Goal: Download file/media

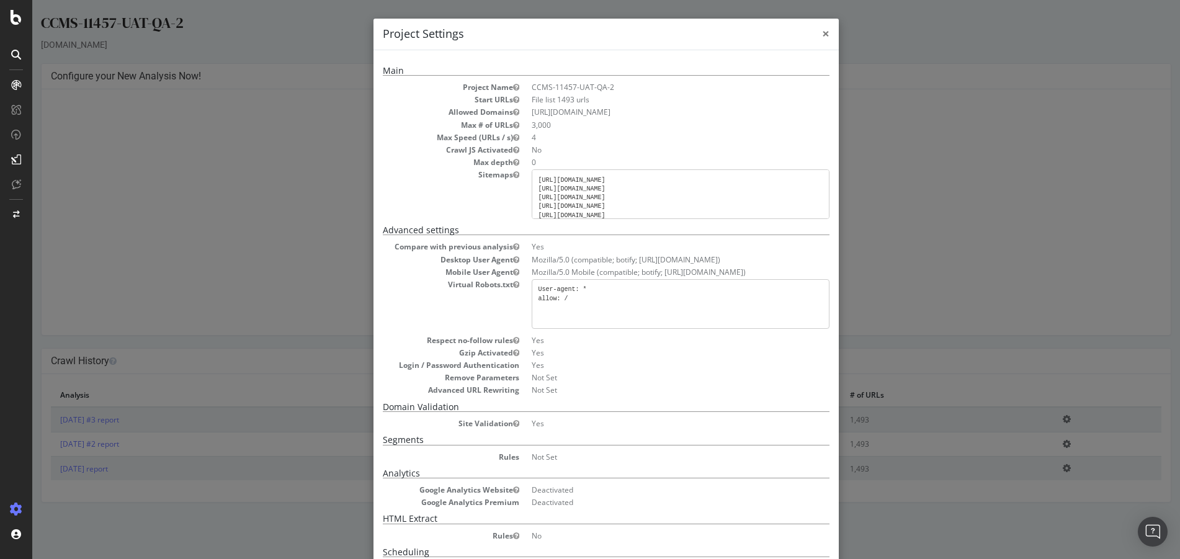
click at [824, 34] on span "×" at bounding box center [825, 33] width 7 height 17
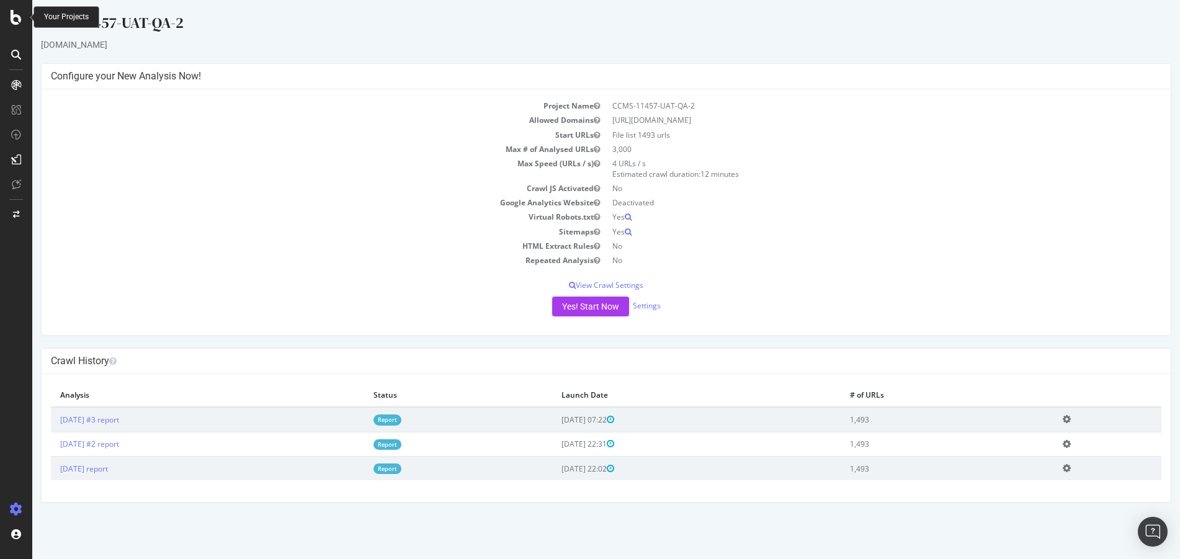
click at [58, 14] on div "Your Projects" at bounding box center [66, 17] width 45 height 11
click at [24, 13] on div at bounding box center [16, 17] width 30 height 15
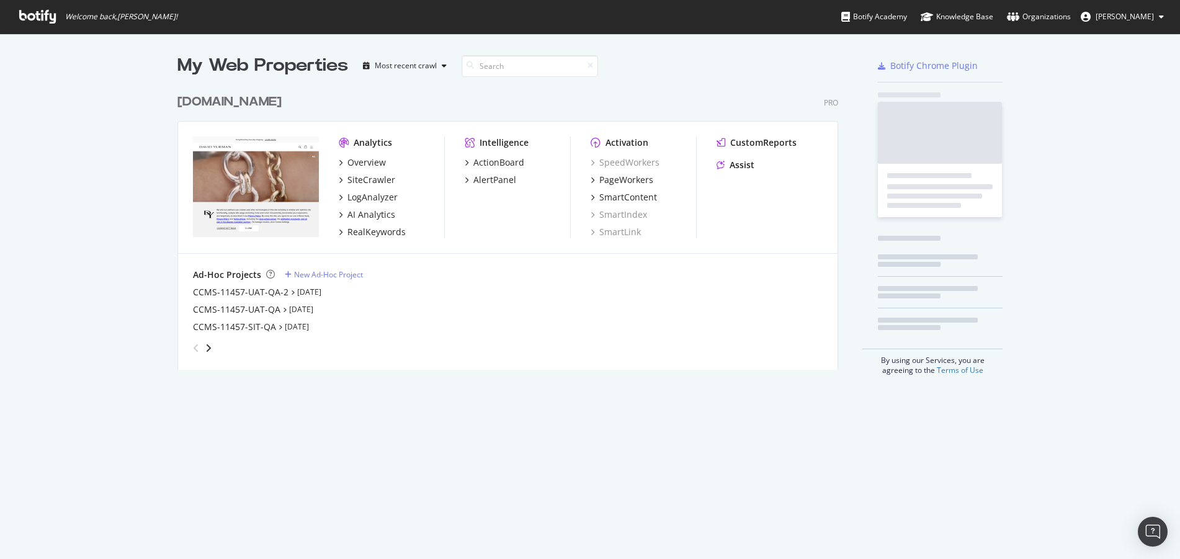
scroll to position [550, 1161]
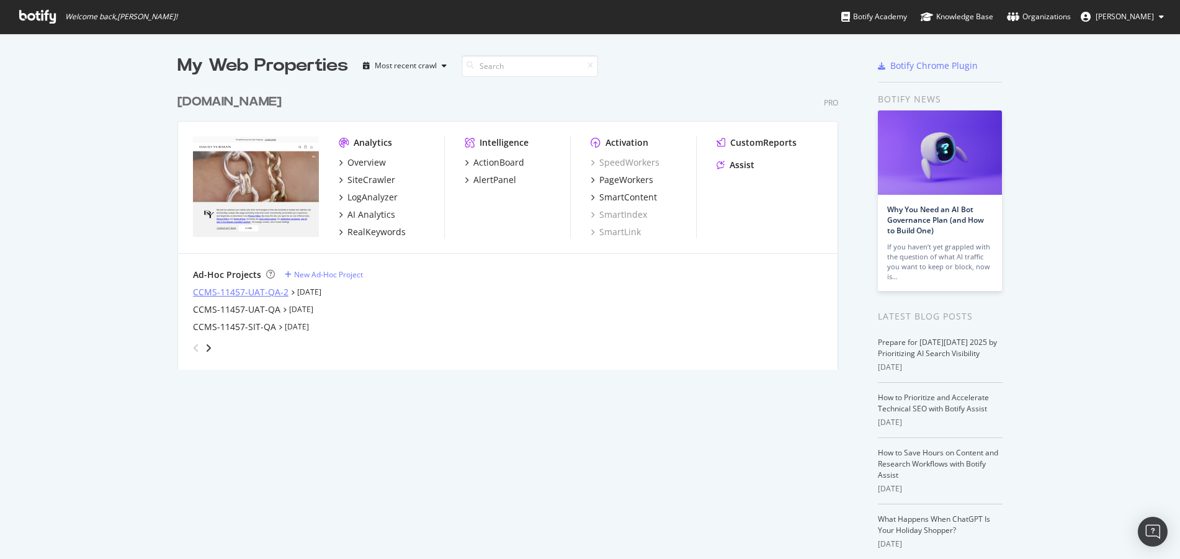
click at [255, 292] on div "CCMS-11457-UAT-QA-2" at bounding box center [241, 292] width 96 height 12
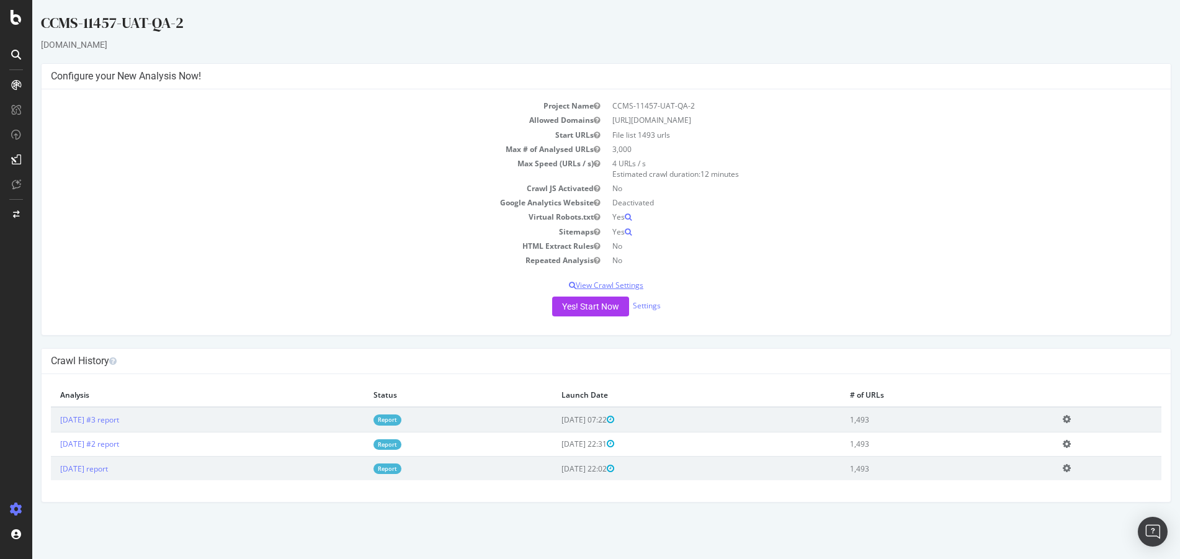
click at [633, 282] on p "View Crawl Settings" at bounding box center [606, 285] width 1111 height 11
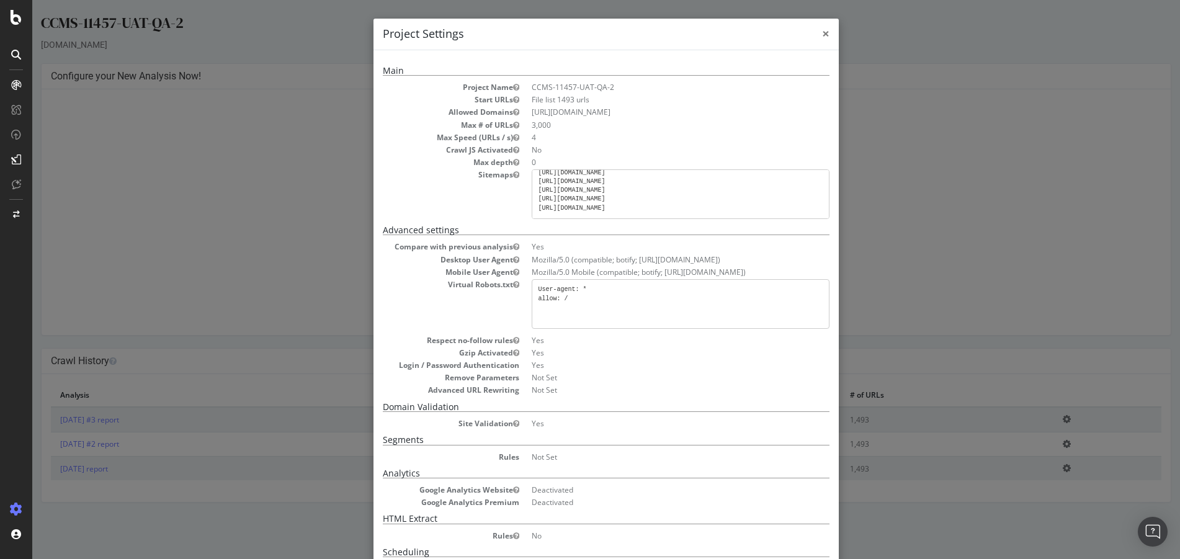
click at [822, 28] on span "×" at bounding box center [825, 33] width 7 height 17
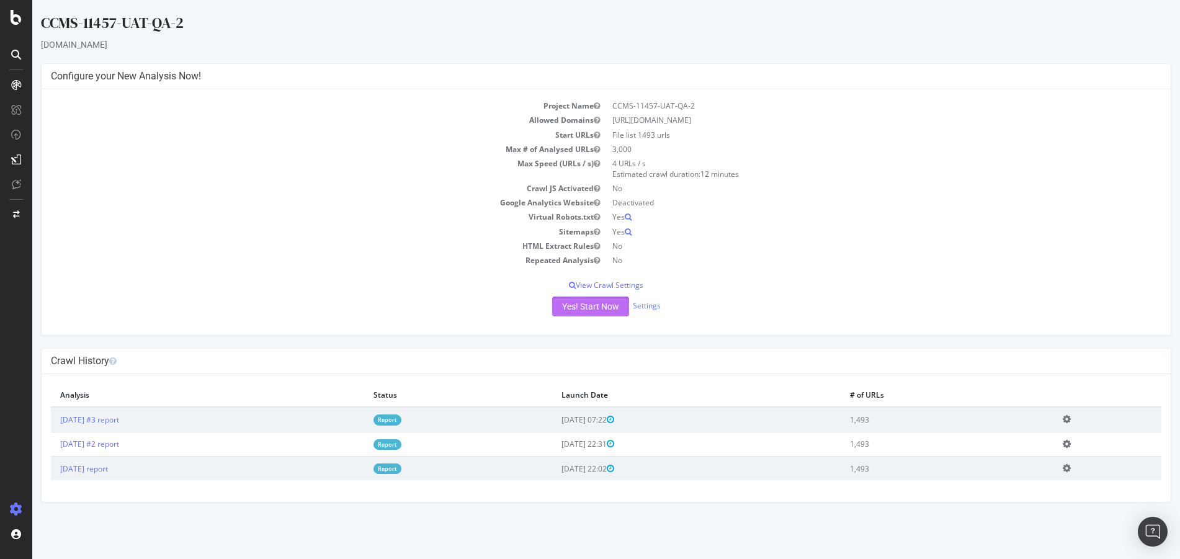
click at [593, 311] on button "Yes! Start Now" at bounding box center [590, 307] width 77 height 20
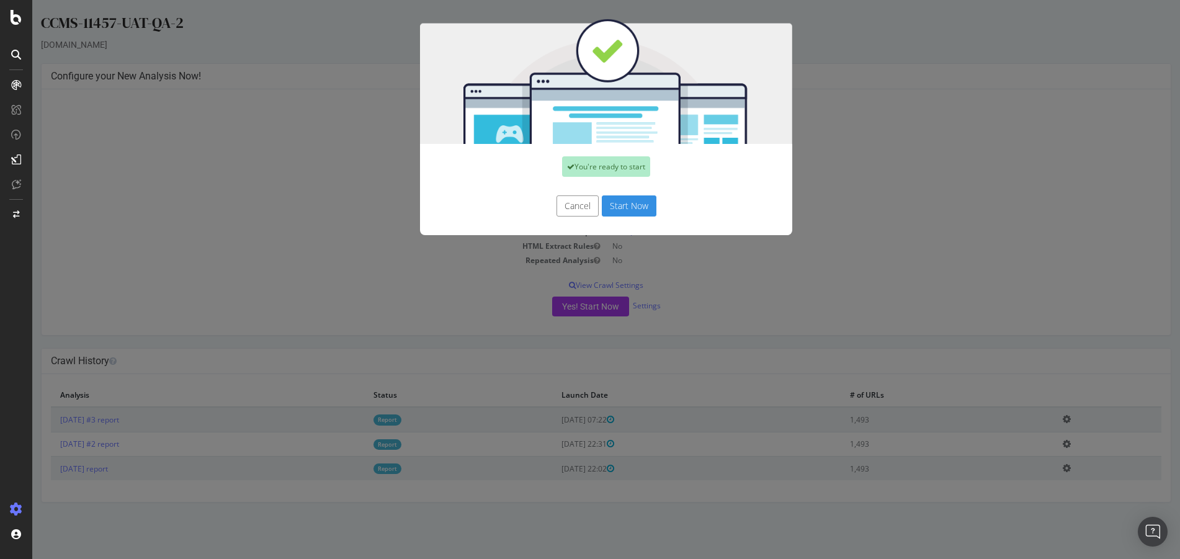
click at [615, 207] on button "Start Now" at bounding box center [629, 205] width 55 height 21
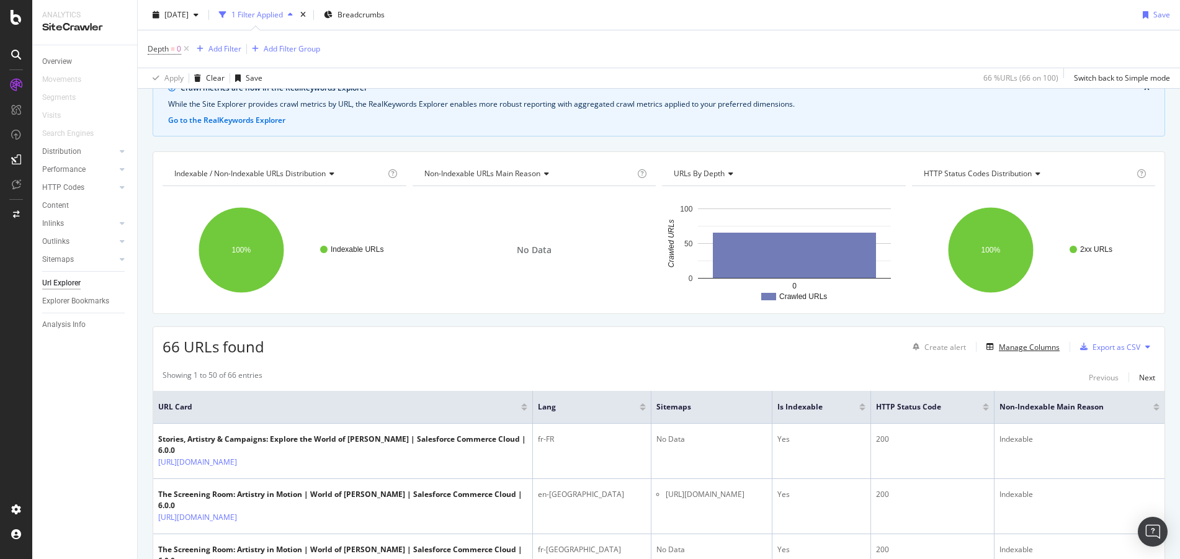
scroll to position [17, 0]
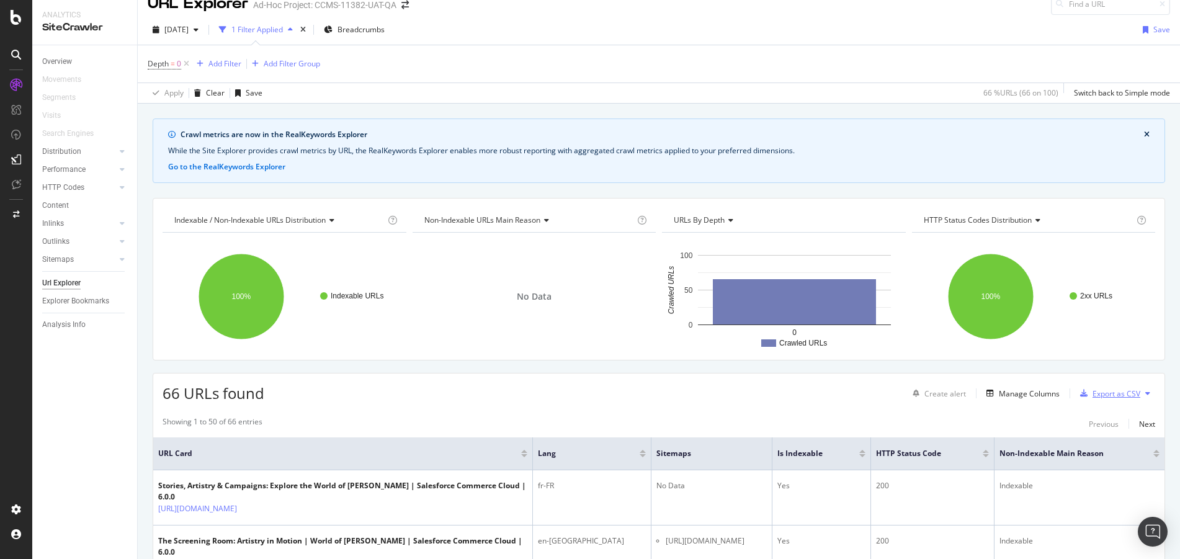
click at [1094, 391] on div "Export as CSV" at bounding box center [1117, 393] width 48 height 11
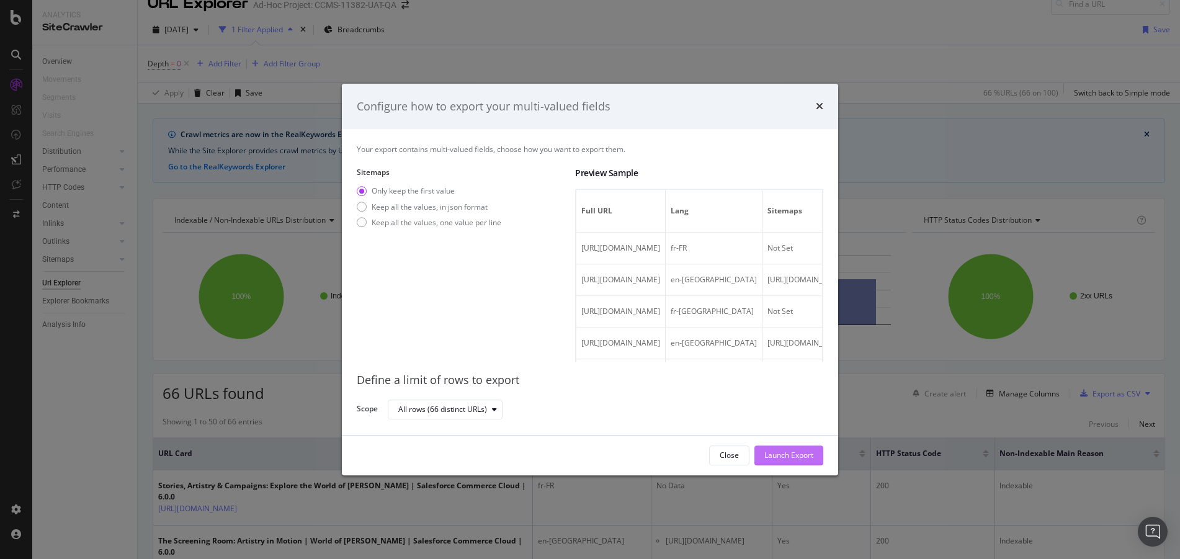
click at [808, 454] on div "Launch Export" at bounding box center [788, 455] width 49 height 11
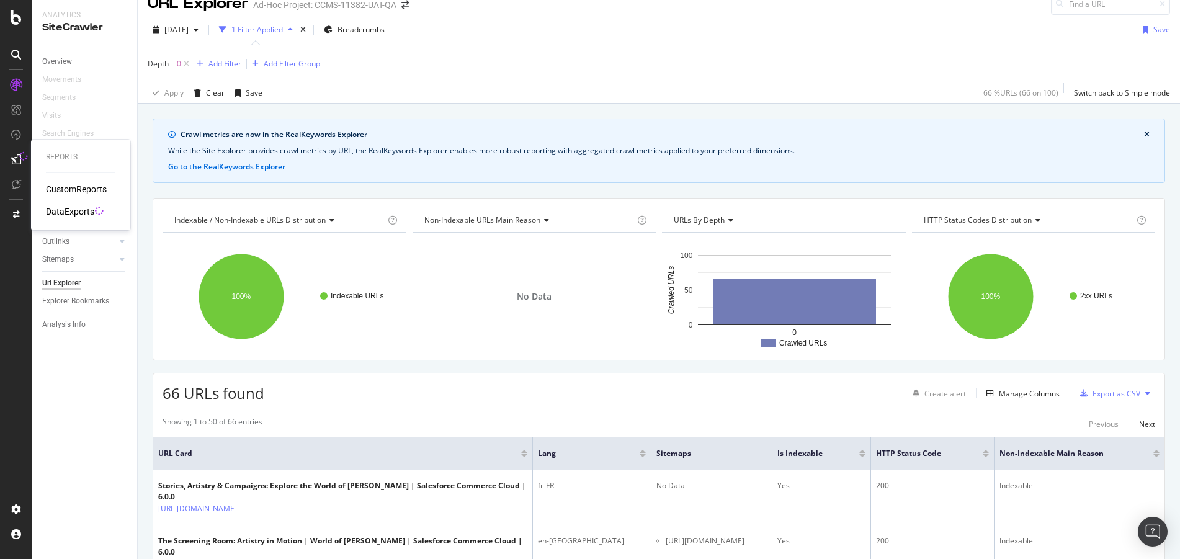
click at [65, 209] on div "DataExports" at bounding box center [70, 211] width 48 height 12
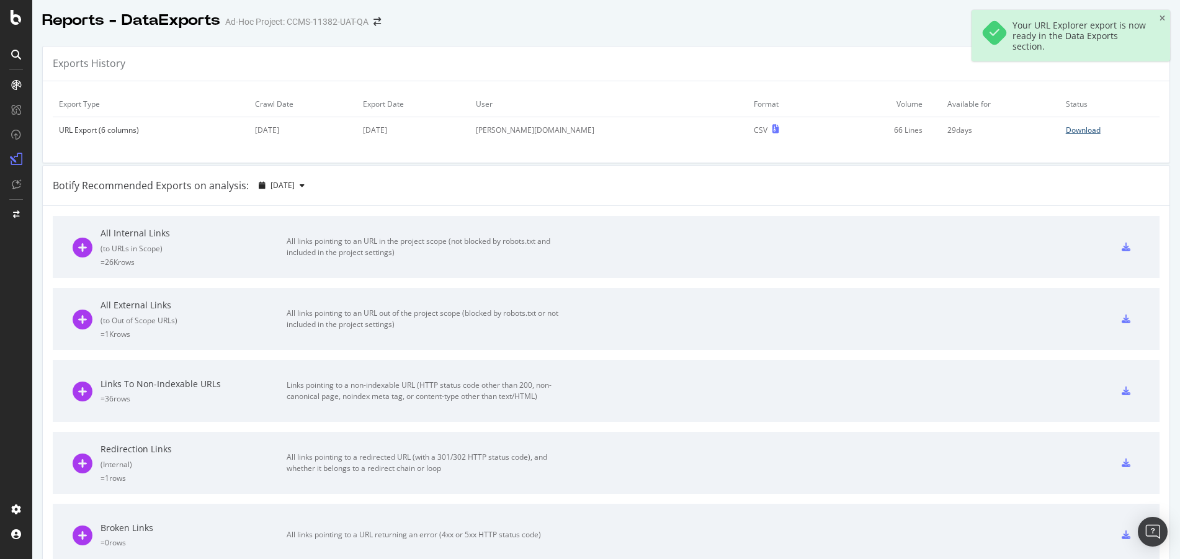
click at [1066, 132] on div "Download" at bounding box center [1083, 130] width 35 height 11
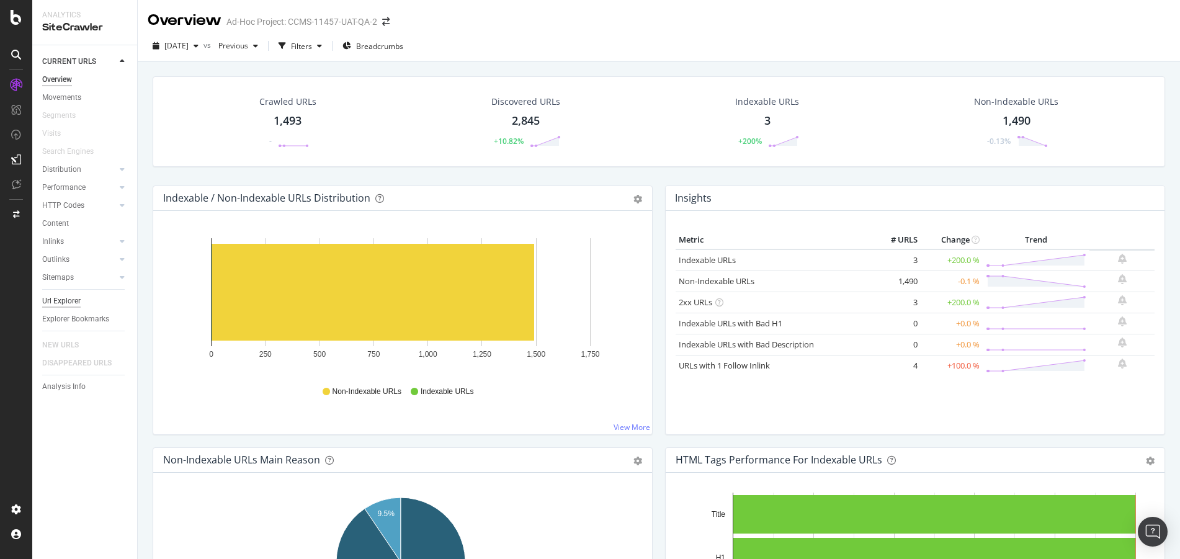
click at [74, 296] on div "Url Explorer" at bounding box center [61, 301] width 38 height 13
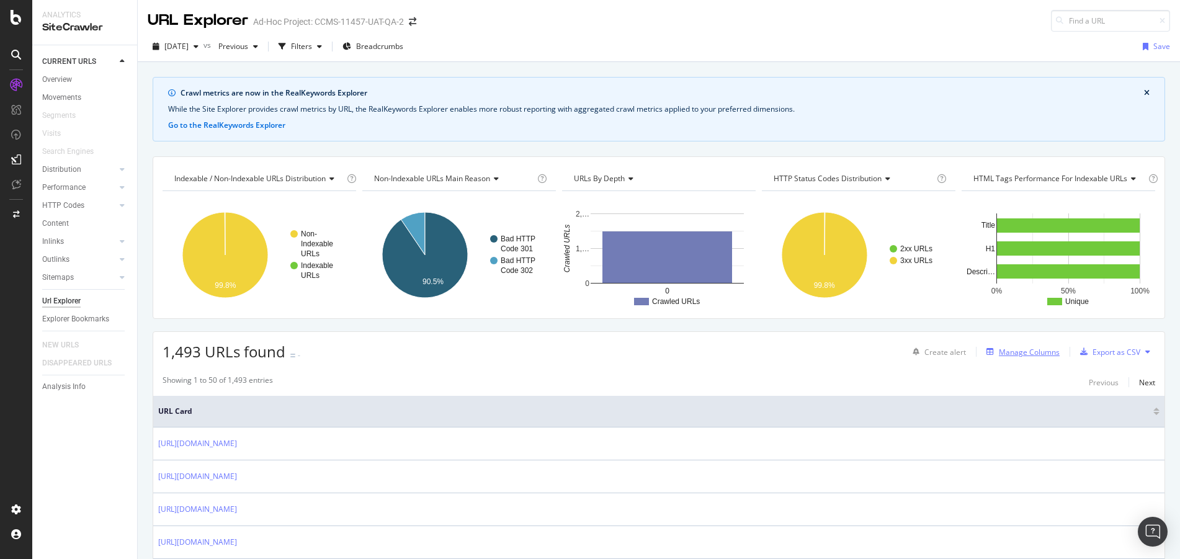
click at [1017, 350] on div "Manage Columns" at bounding box center [1029, 352] width 61 height 11
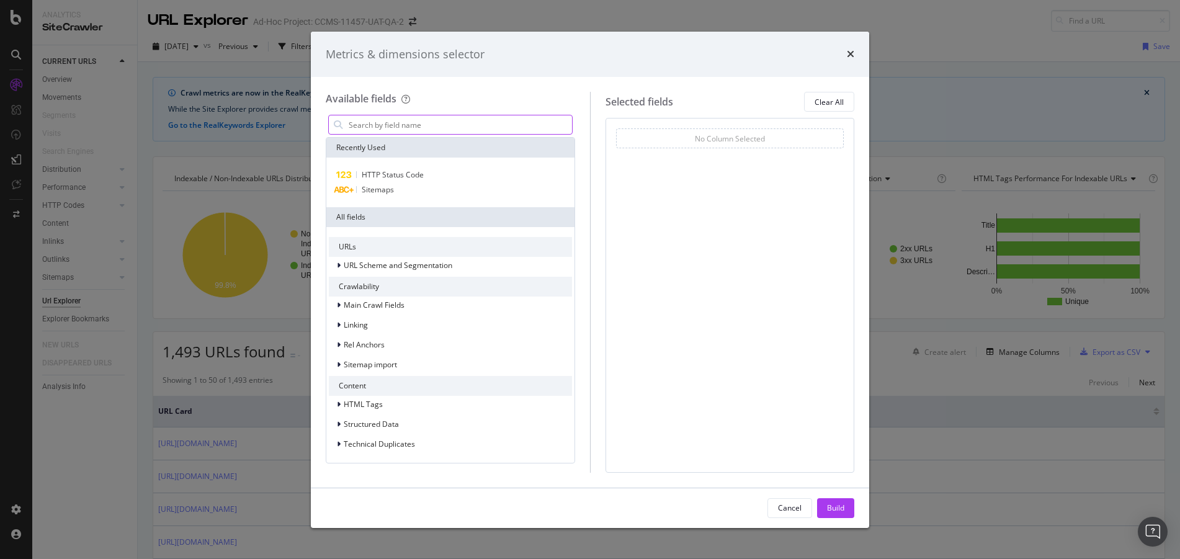
click at [535, 123] on input "modal" at bounding box center [459, 124] width 225 height 19
click at [476, 176] on div "HTTP Status Code" at bounding box center [450, 175] width 243 height 15
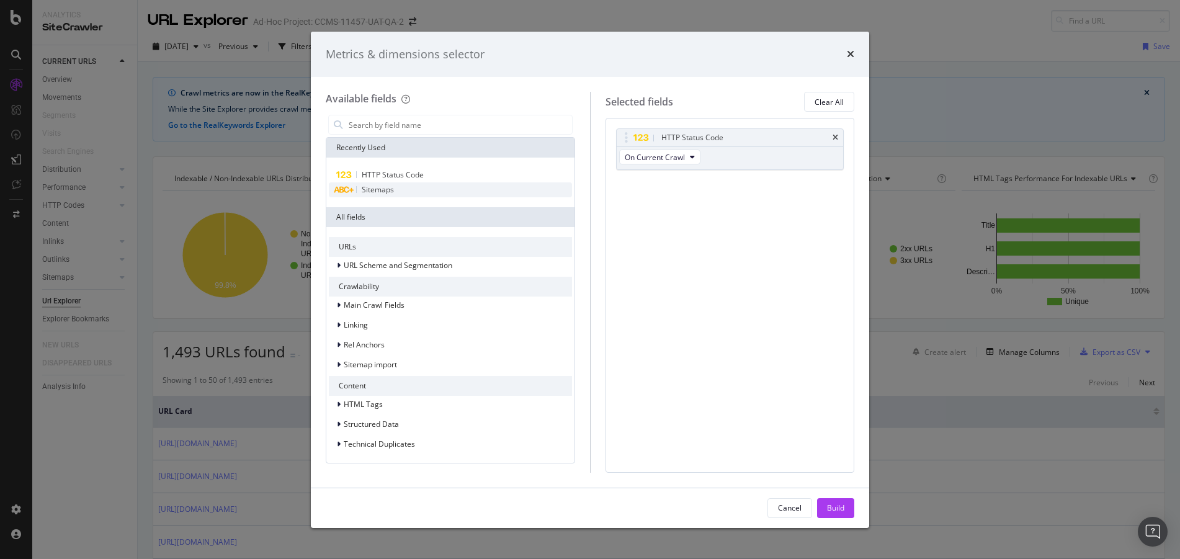
click at [472, 184] on div "Sitemaps" at bounding box center [450, 189] width 243 height 15
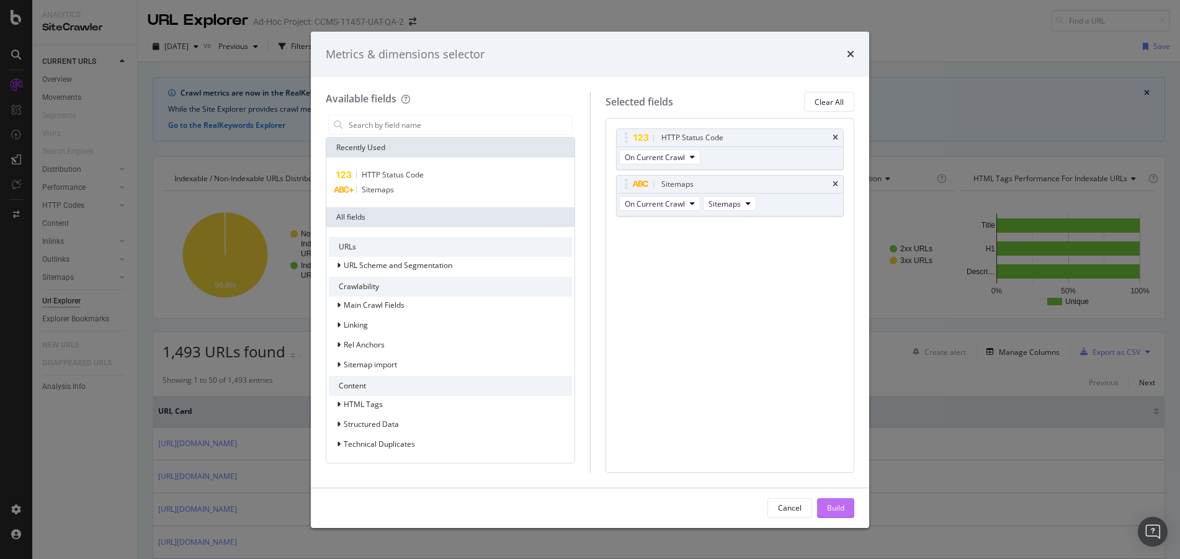
click at [834, 507] on div "Build" at bounding box center [835, 508] width 17 height 11
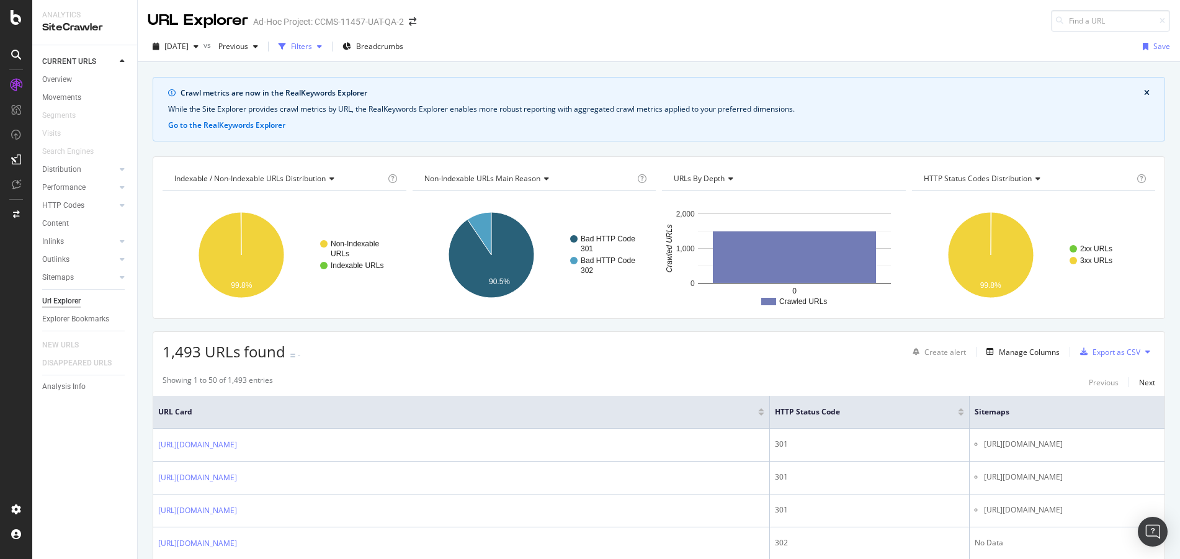
click at [312, 42] on div "Filters" at bounding box center [301, 46] width 21 height 11
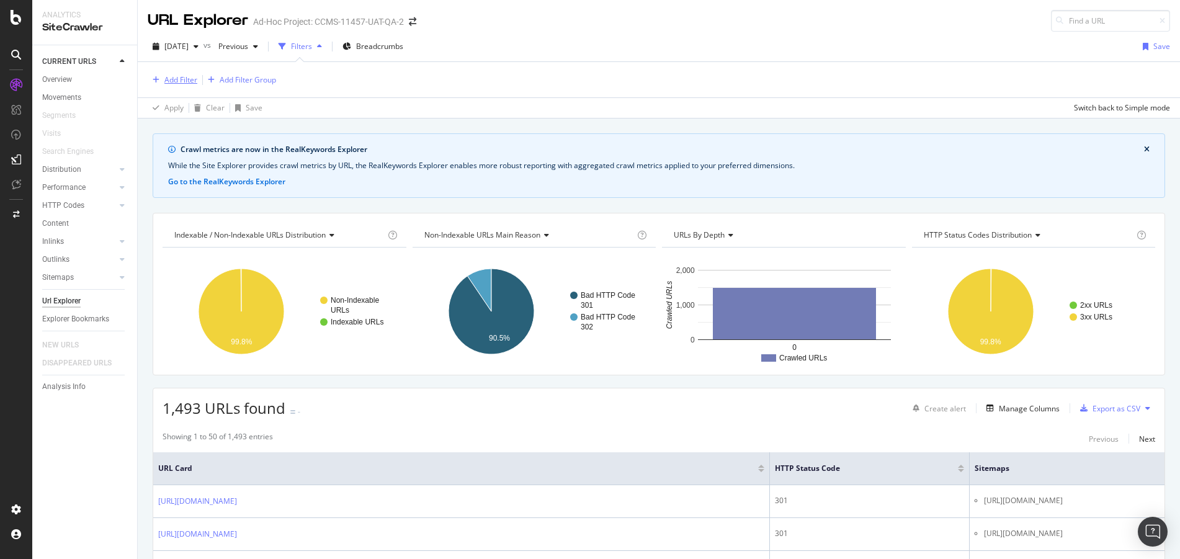
click at [182, 81] on div "Add Filter" at bounding box center [180, 79] width 33 height 11
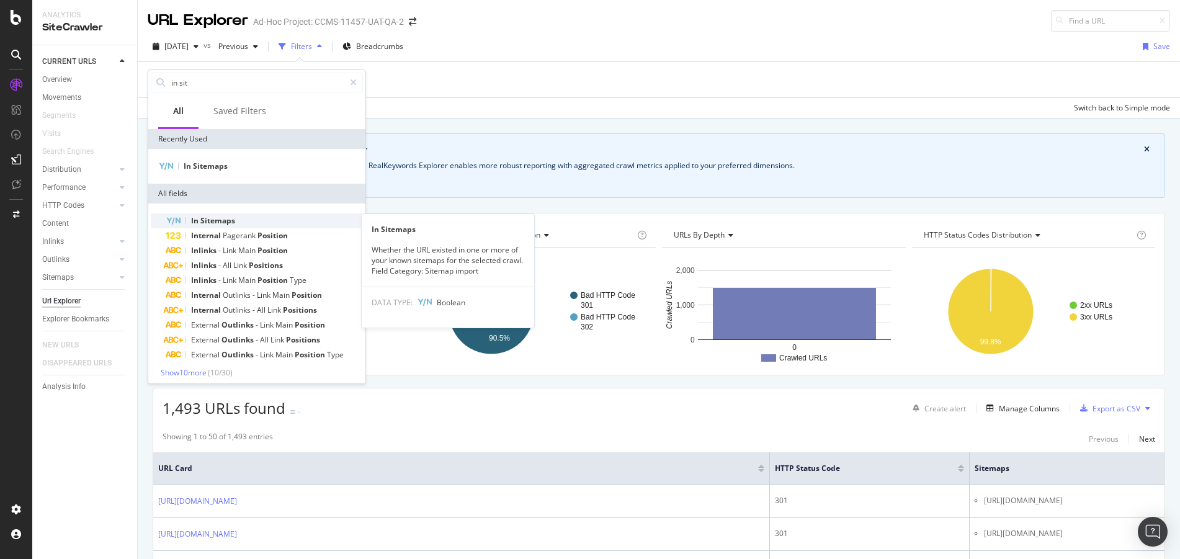
type input "in sit"
click at [248, 223] on div "In Sitemaps" at bounding box center [264, 220] width 197 height 15
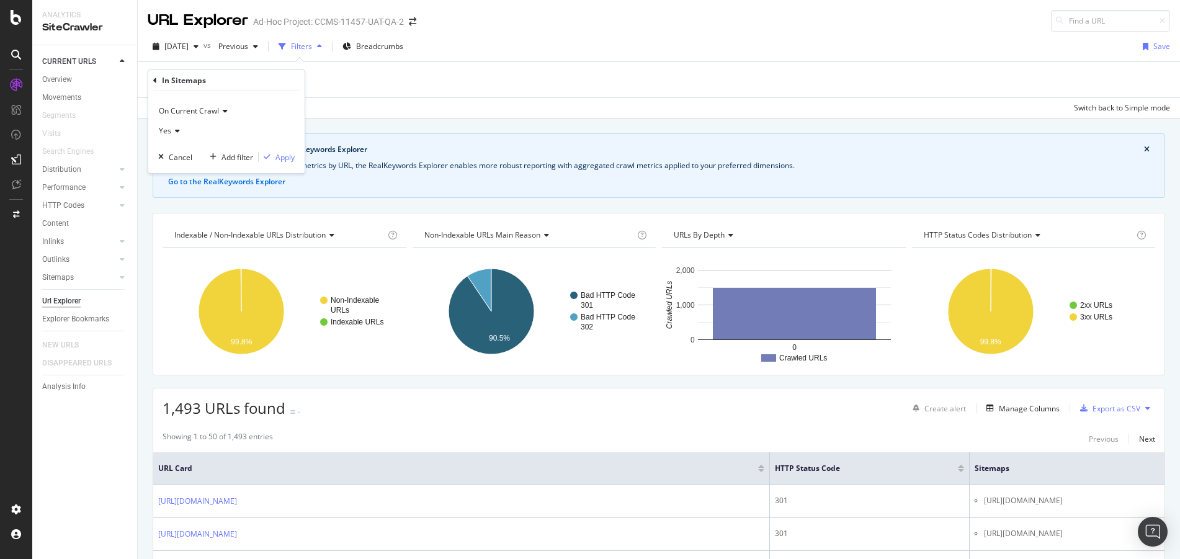
click at [181, 130] on div "Yes" at bounding box center [226, 131] width 136 height 20
click at [179, 167] on div "No" at bounding box center [227, 172] width 133 height 16
click at [280, 156] on div "Apply" at bounding box center [284, 157] width 19 height 11
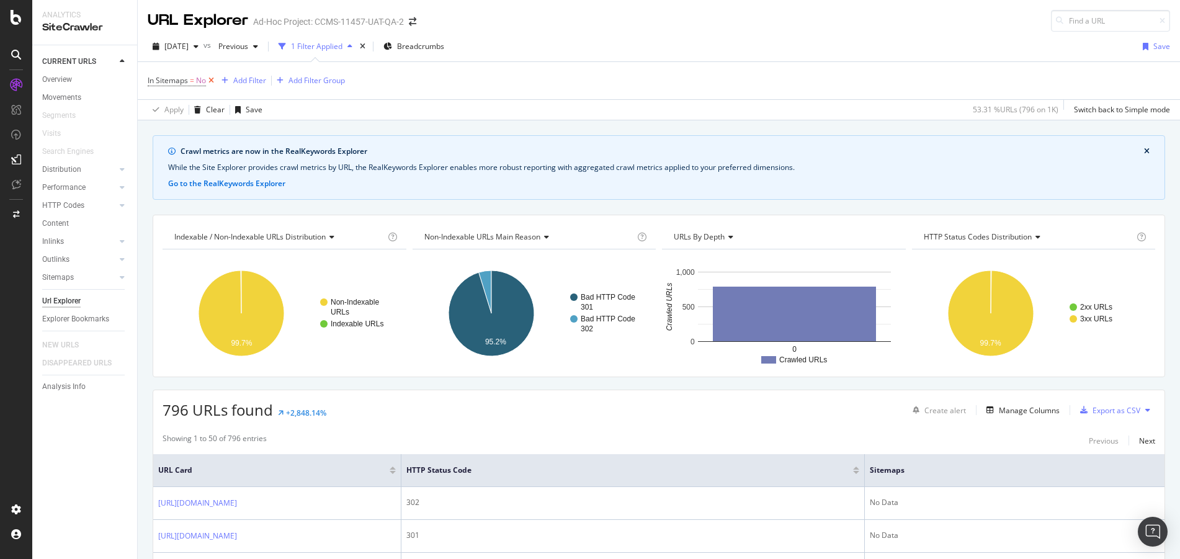
click at [212, 79] on icon at bounding box center [211, 80] width 11 height 12
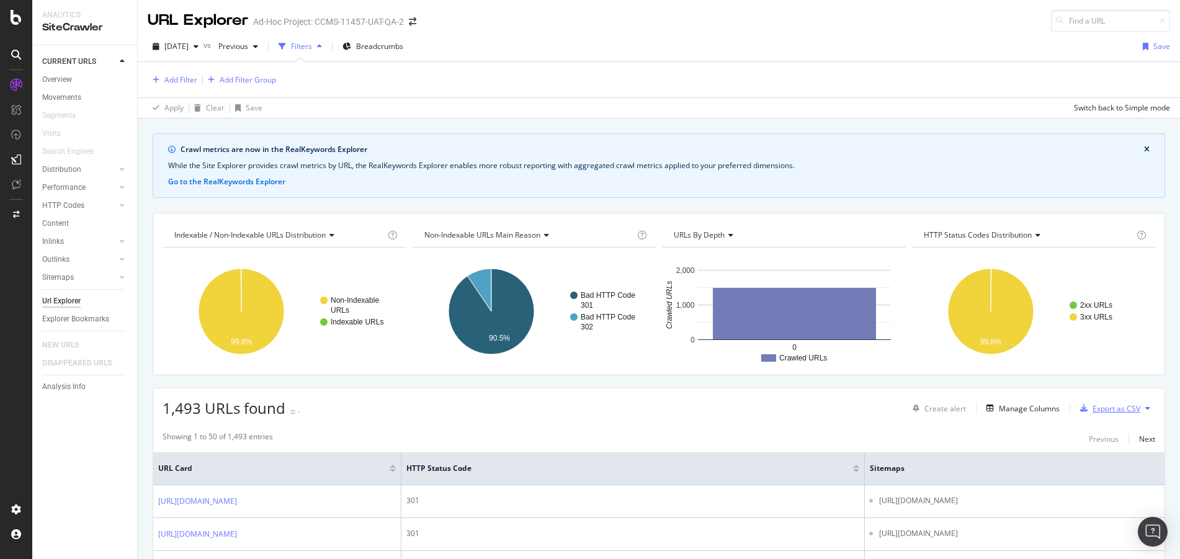
click at [1109, 408] on div "Export as CSV" at bounding box center [1117, 408] width 48 height 11
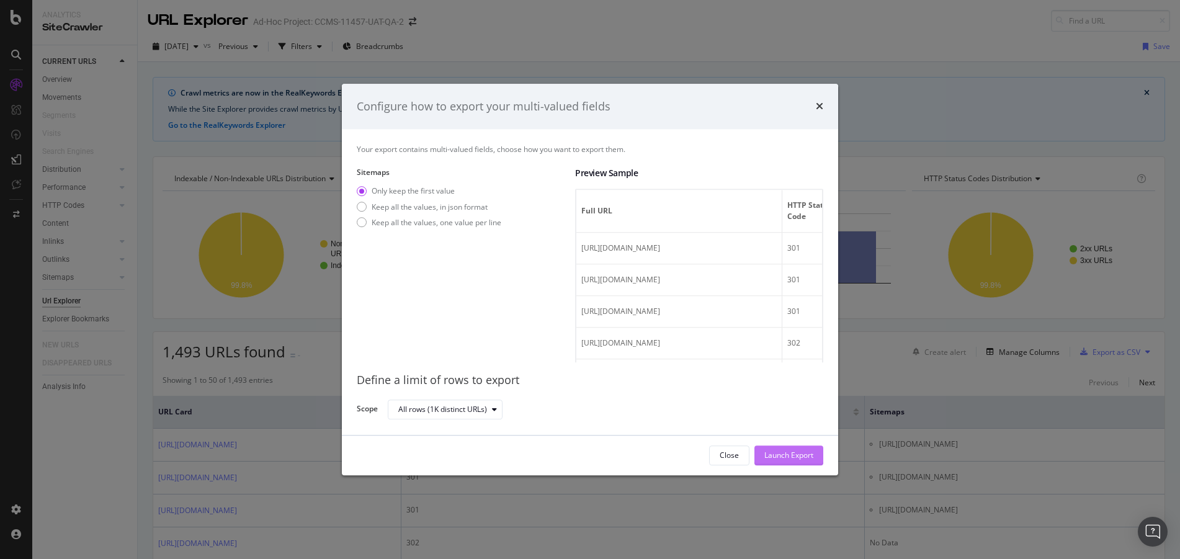
click at [780, 450] on div "Launch Export" at bounding box center [788, 455] width 49 height 11
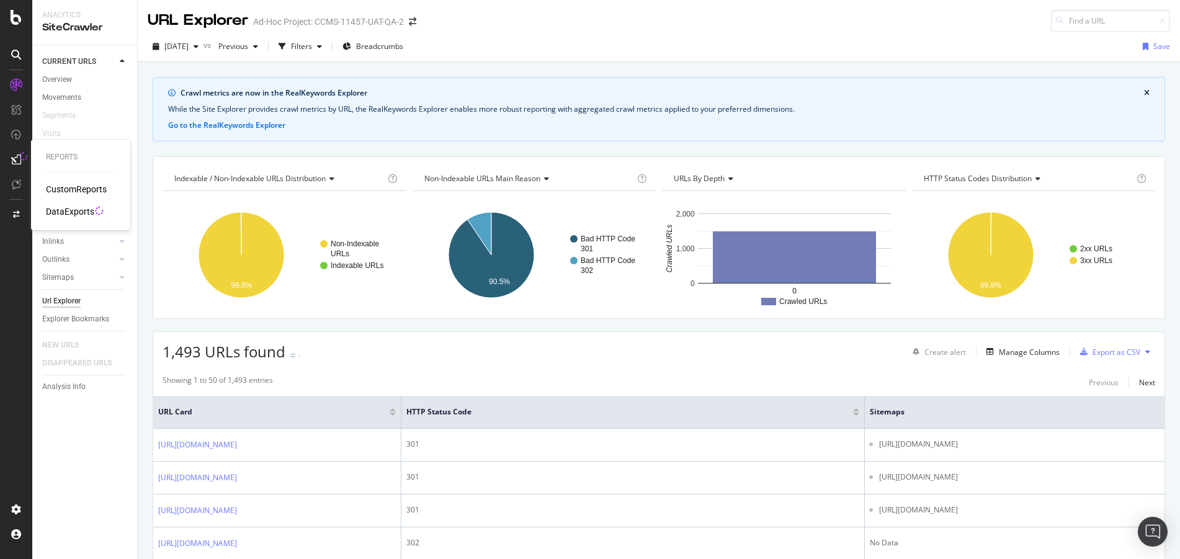
click at [66, 213] on div "DataExports" at bounding box center [70, 211] width 48 height 12
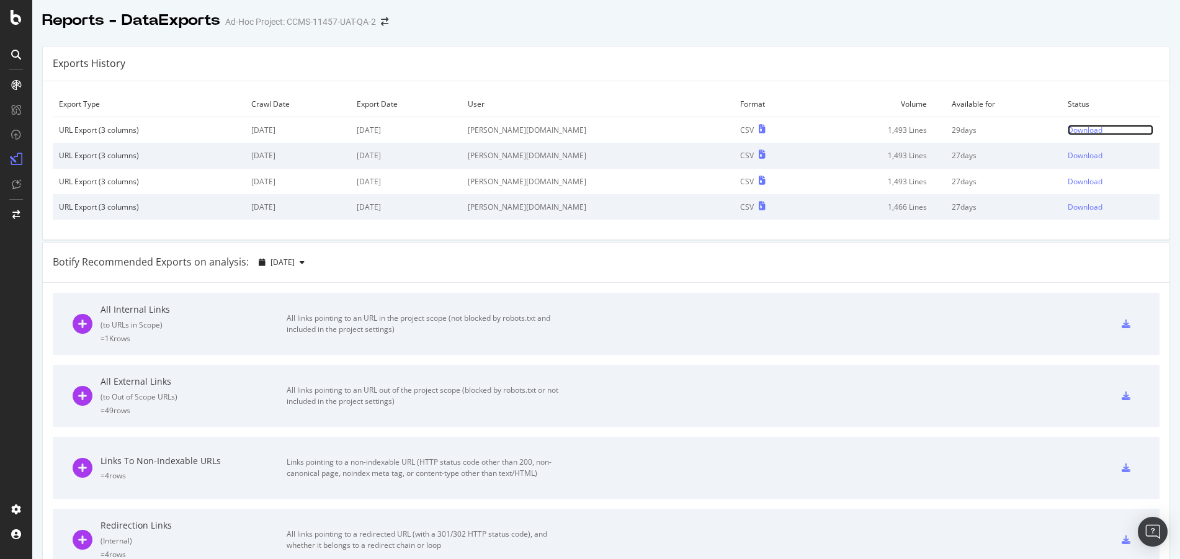
click at [1068, 135] on div "Download" at bounding box center [1085, 130] width 35 height 11
click at [11, 12] on icon at bounding box center [16, 17] width 11 height 15
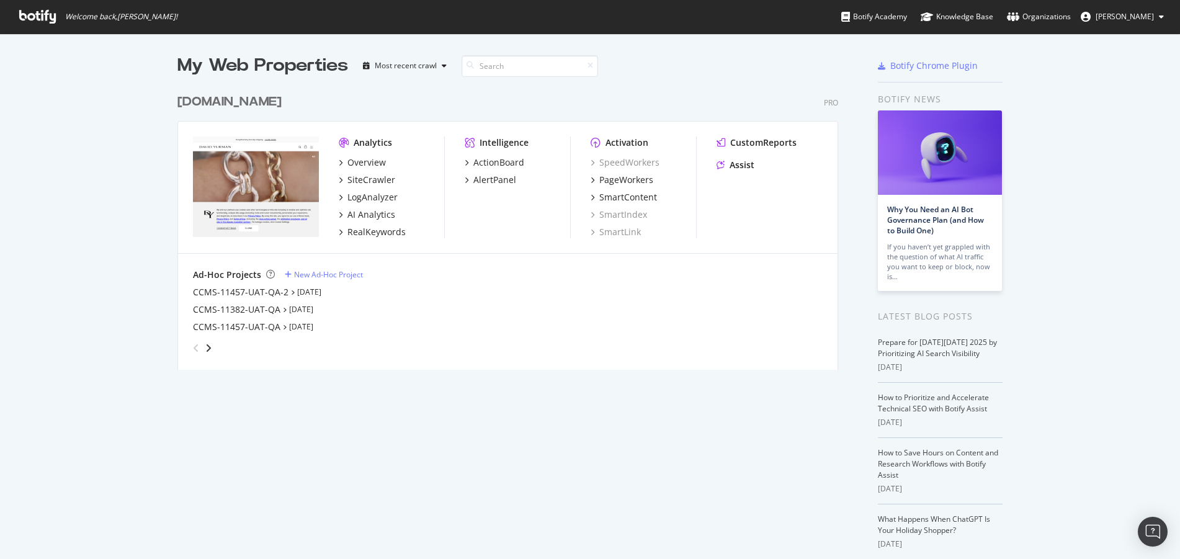
scroll to position [550, 1161]
click at [1158, 117] on div "My Web Properties Most recent crawl davidyurman.com Pro Analytics Overview Site…" at bounding box center [590, 324] width 1180 height 581
